Goal: Task Accomplishment & Management: Use online tool/utility

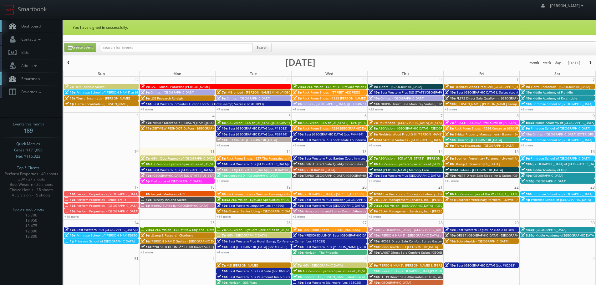
click at [224, 183] on div "+2 more" at bounding box center [254, 180] width 76 height 5
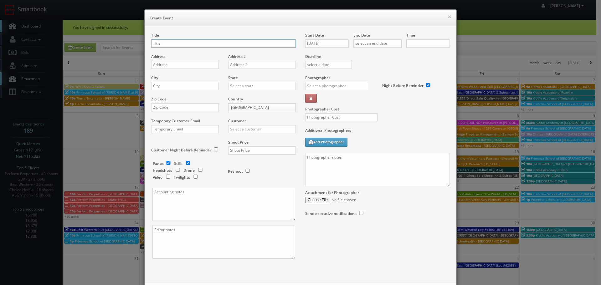
checkbox input "true"
type input "10:00am"
checkbox input "true"
click at [447, 14] on button "×" at bounding box center [449, 16] width 4 height 4
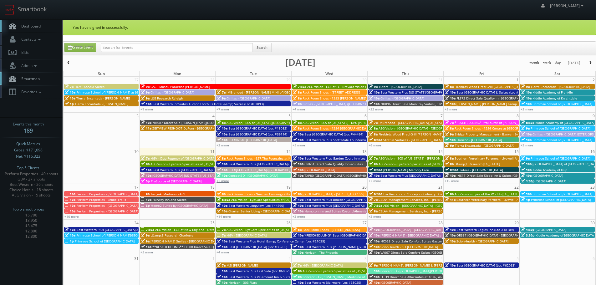
click at [227, 181] on link "+2 more" at bounding box center [222, 181] width 13 height 4
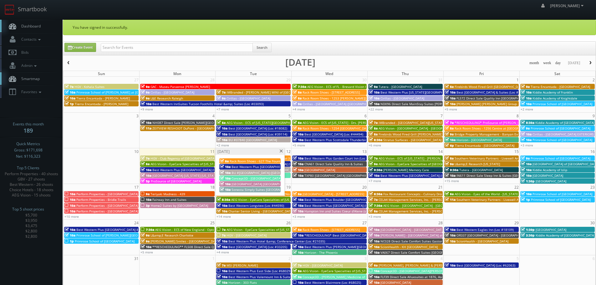
click at [282, 151] on span at bounding box center [281, 151] width 4 height 3
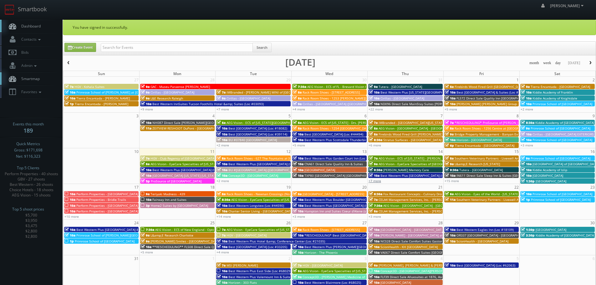
click at [377, 180] on link "+7 more" at bounding box center [375, 181] width 13 height 4
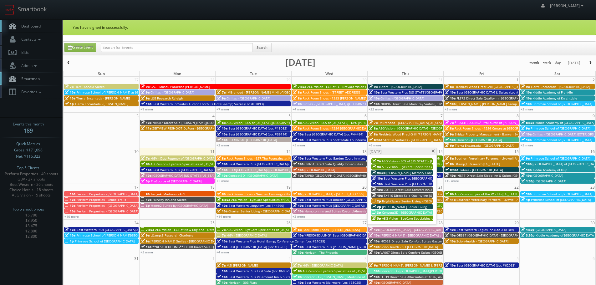
click at [433, 152] on span at bounding box center [433, 151] width 4 height 3
